Goal: Information Seeking & Learning: Learn about a topic

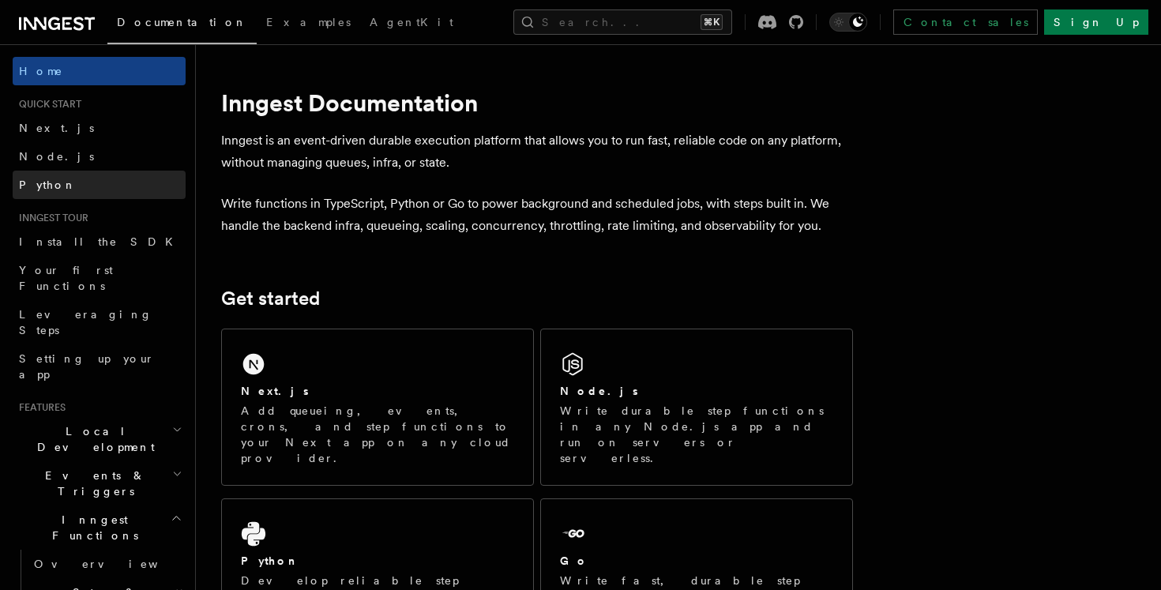
click at [108, 175] on link "Python" at bounding box center [99, 185] width 173 height 28
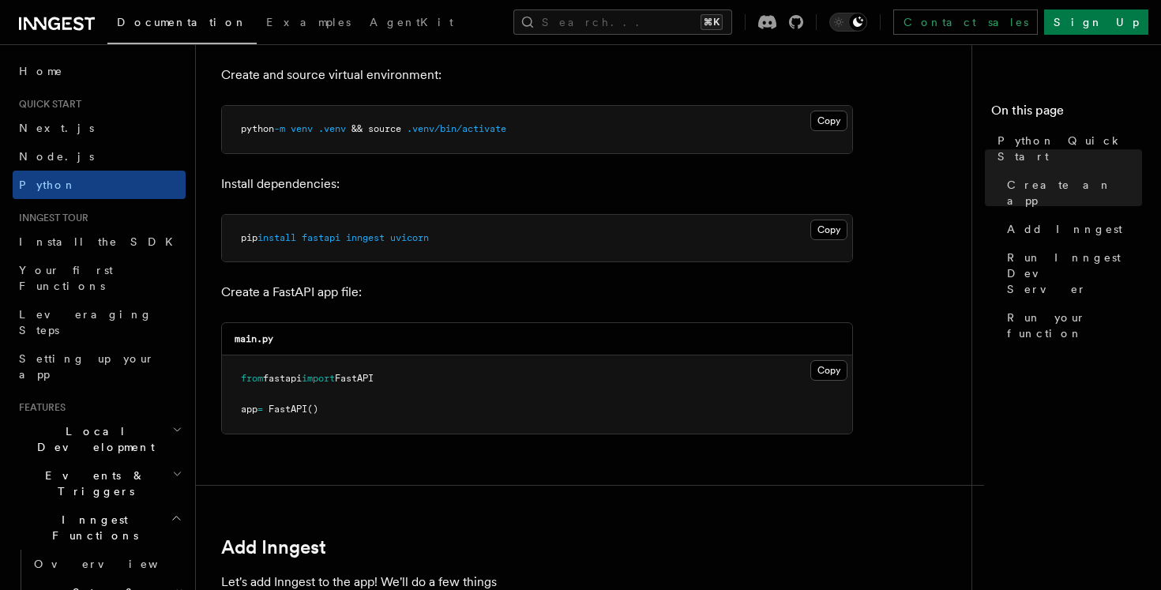
scroll to position [468, 0]
click at [88, 63] on link "Home" at bounding box center [99, 71] width 173 height 28
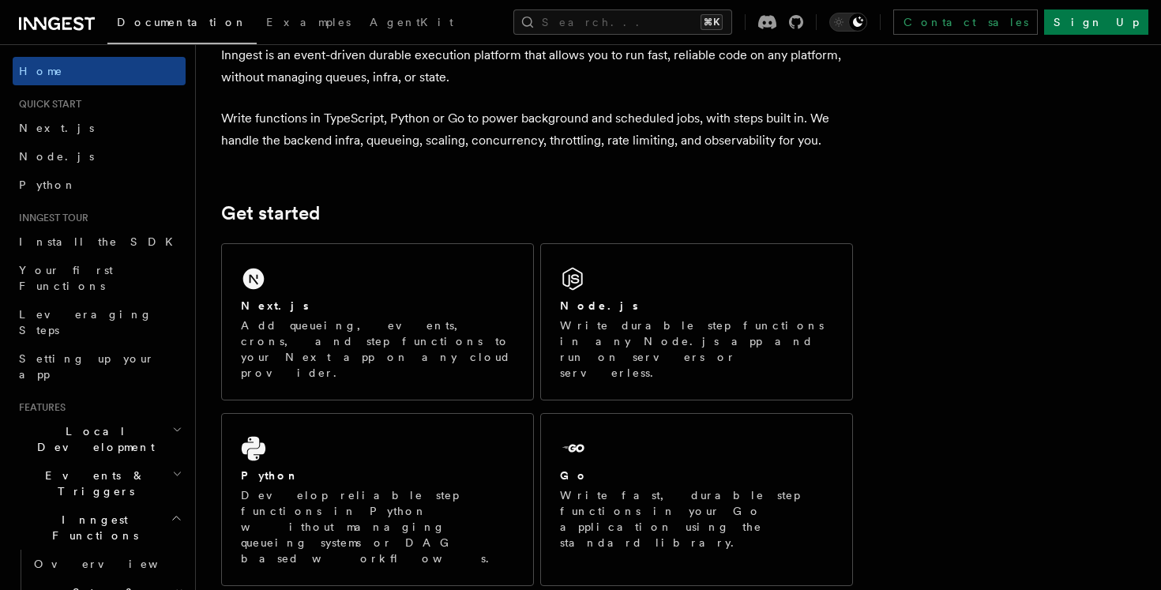
scroll to position [150, 0]
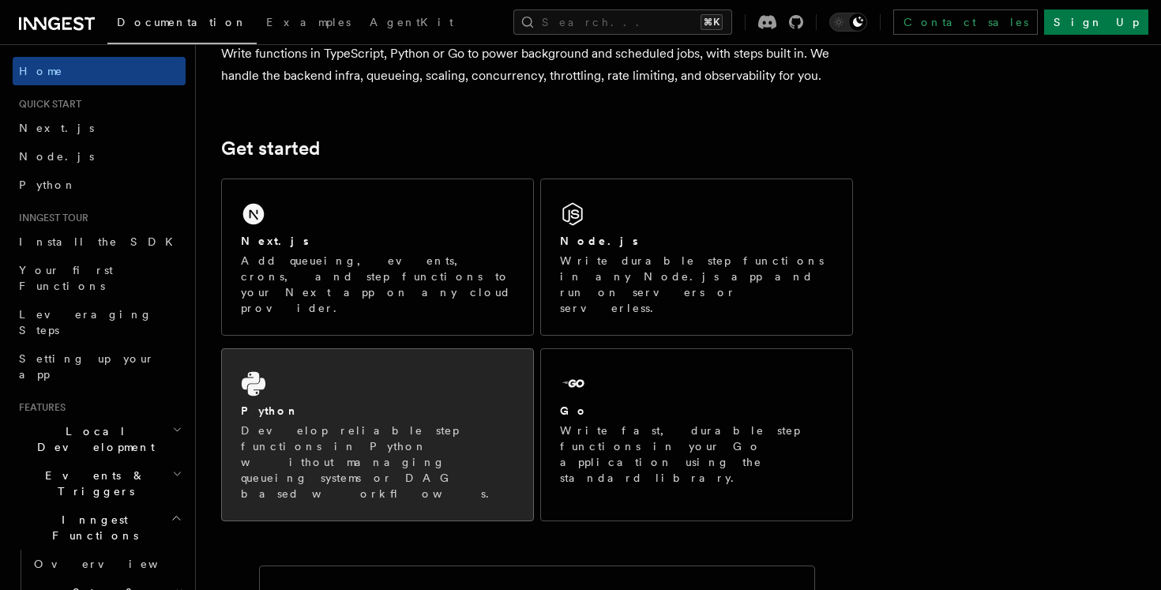
click at [454, 349] on div "Python Develop reliable step functions in Python without managing queueing syst…" at bounding box center [377, 434] width 311 height 171
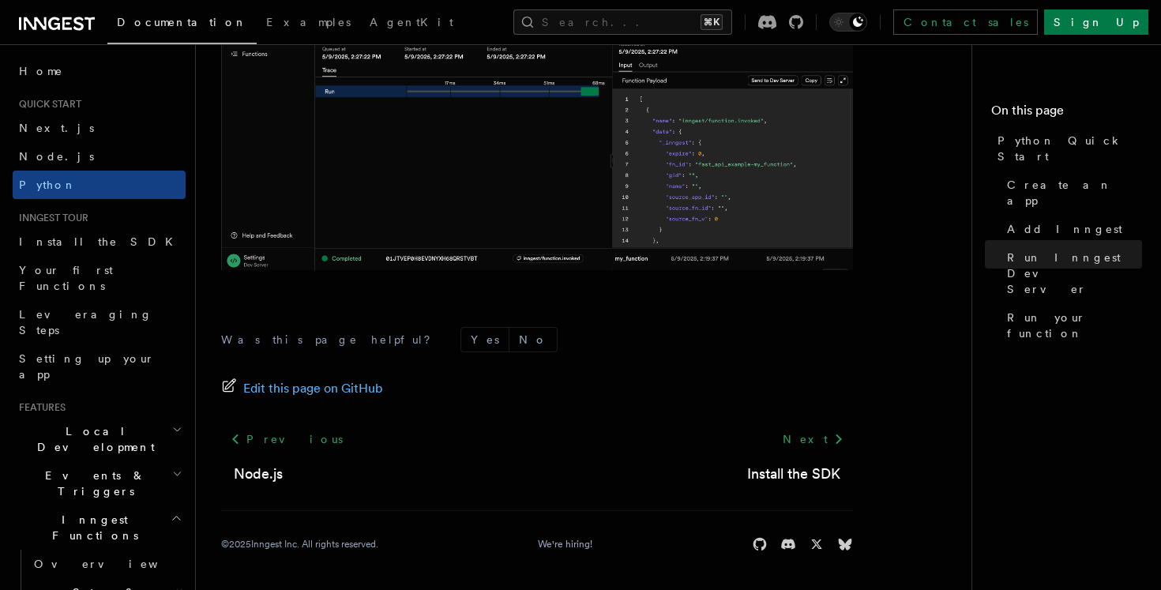
scroll to position [2929, 0]
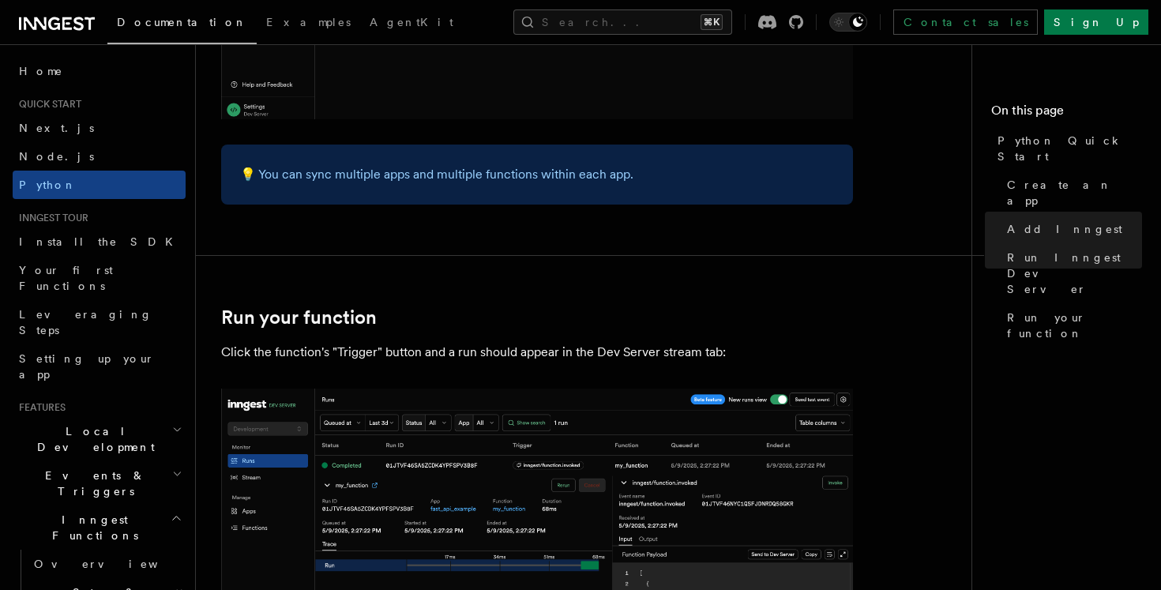
click at [86, 224] on span "Inngest tour" at bounding box center [51, 218] width 76 height 13
click at [90, 242] on span "Install the SDK" at bounding box center [100, 241] width 163 height 13
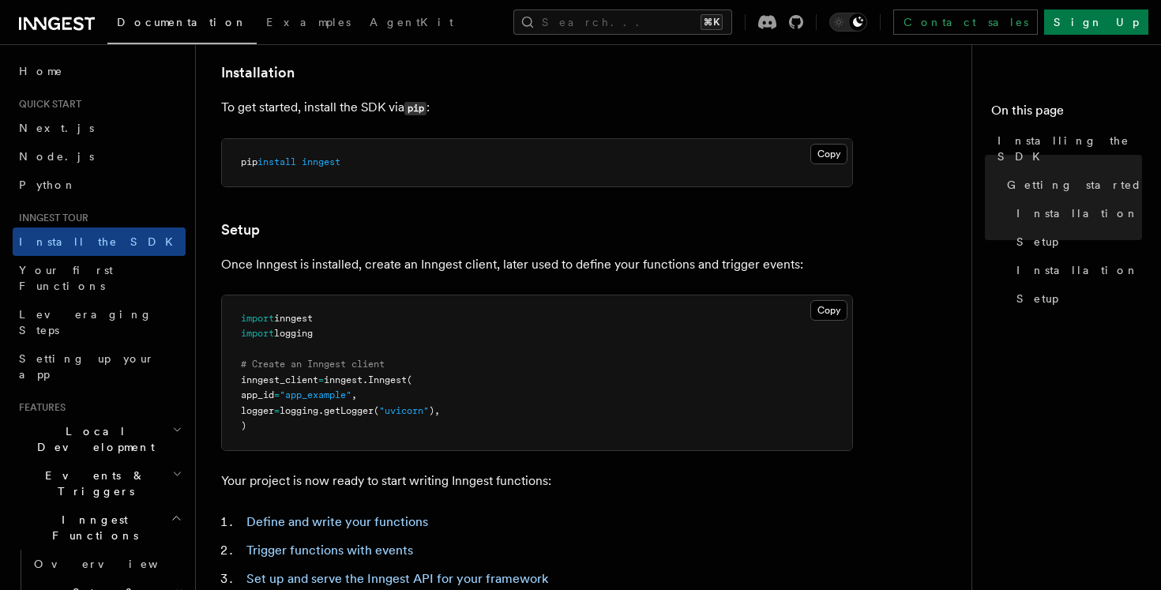
scroll to position [738, 0]
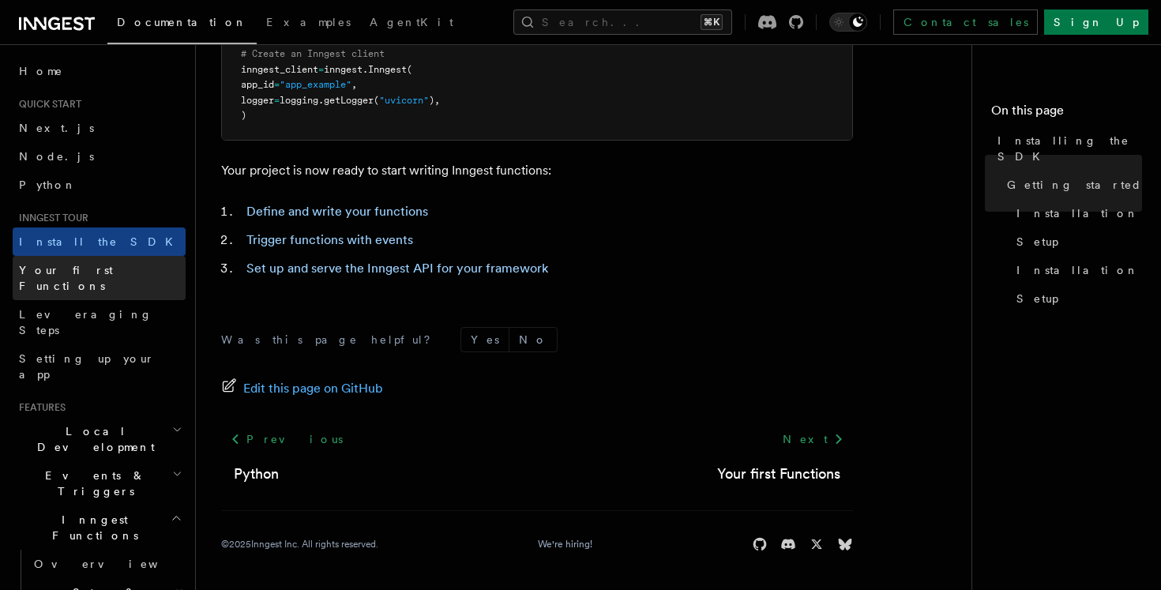
click at [96, 264] on span "Your first Functions" at bounding box center [66, 278] width 94 height 28
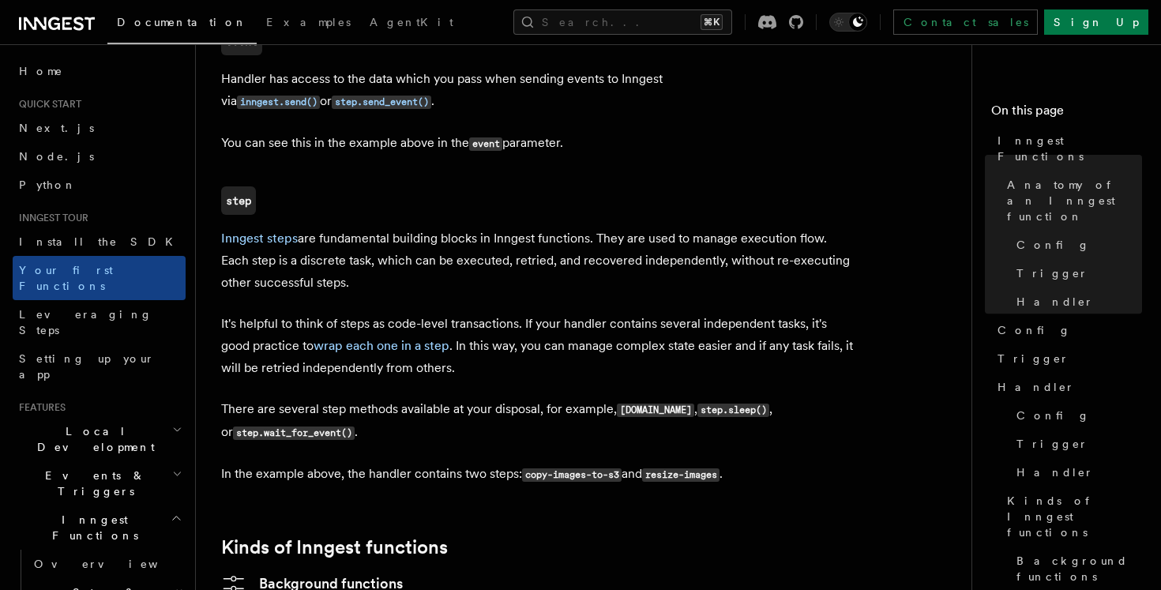
scroll to position [2004, 0]
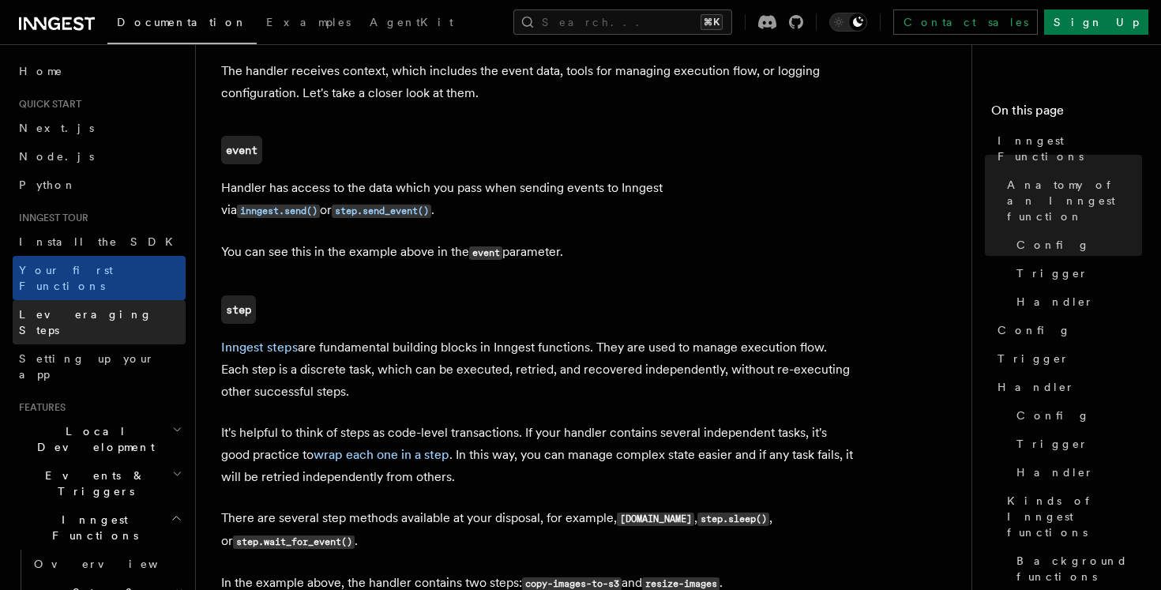
click at [86, 300] on link "Leveraging Steps" at bounding box center [99, 322] width 173 height 44
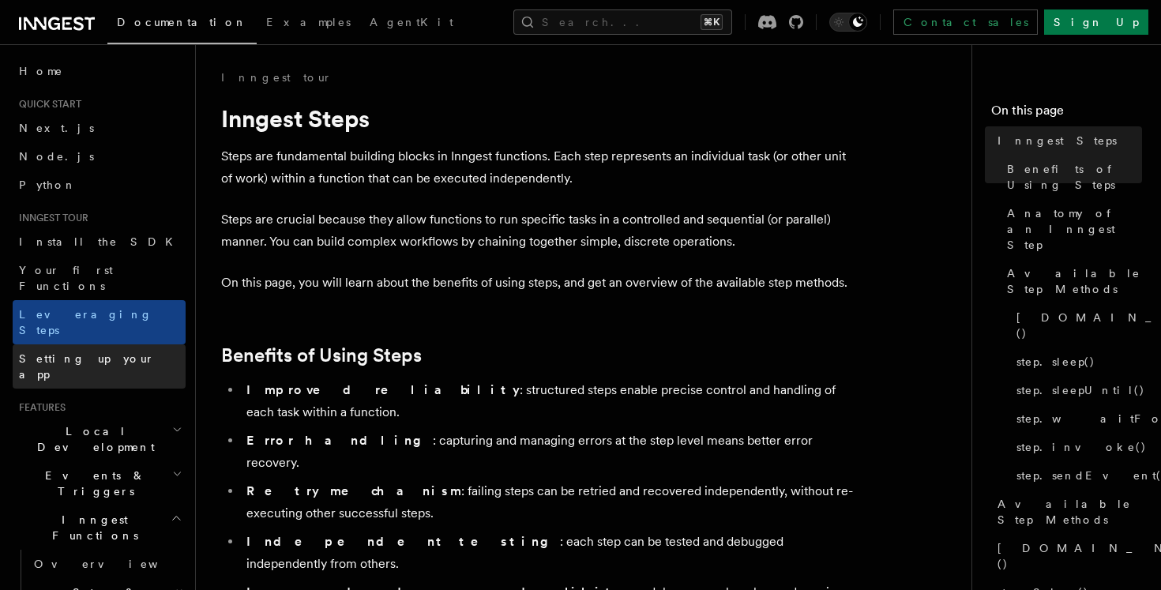
click at [100, 344] on link "Setting up your app" at bounding box center [99, 366] width 173 height 44
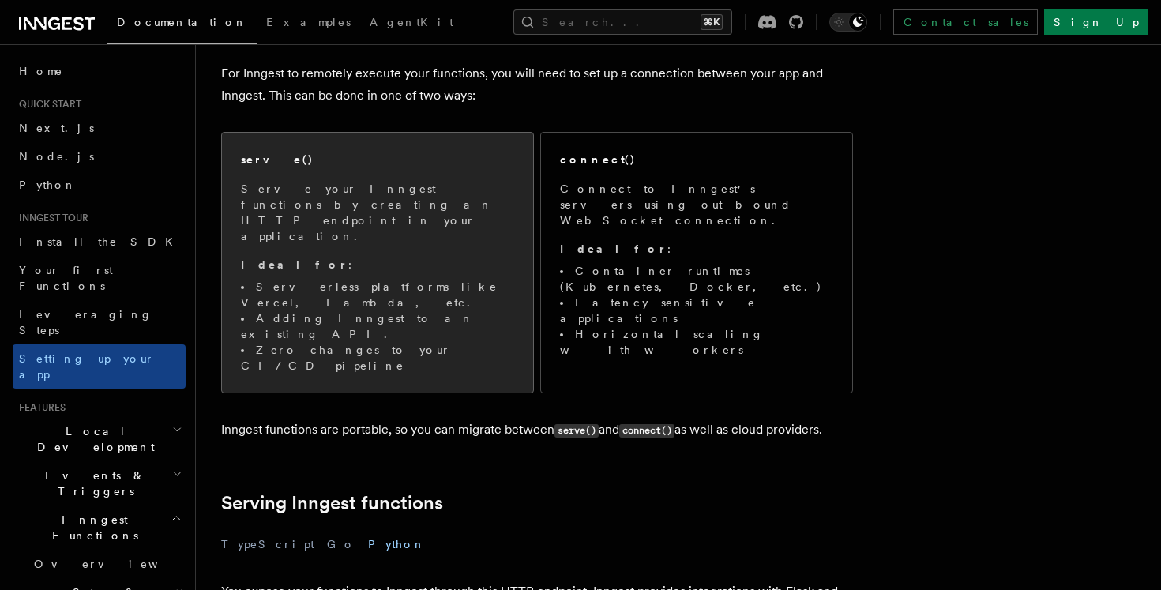
scroll to position [155, 0]
